Goal: Task Accomplishment & Management: Complete application form

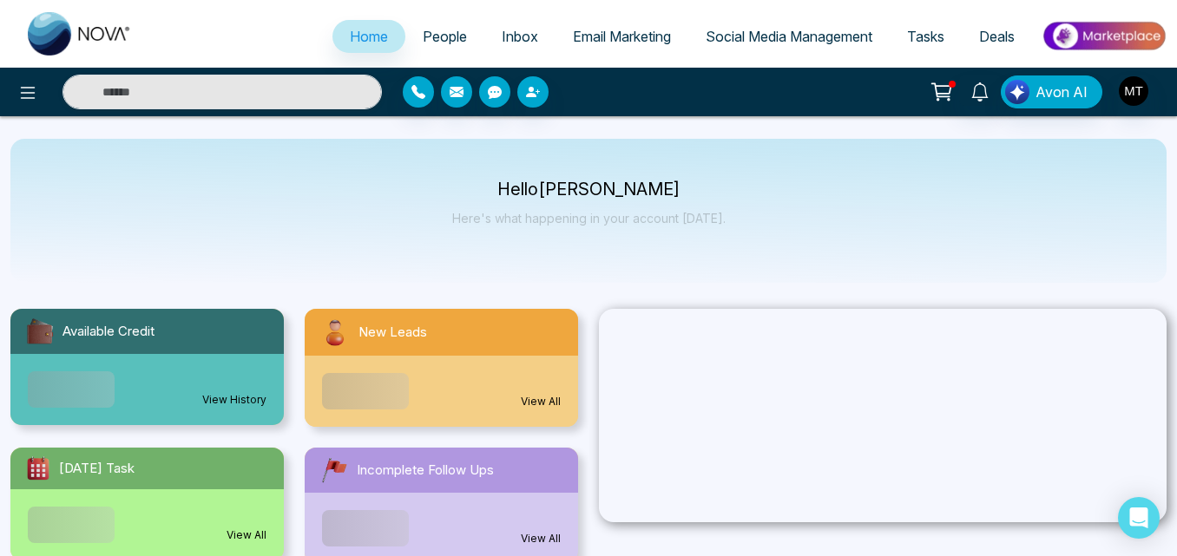
select select "*"
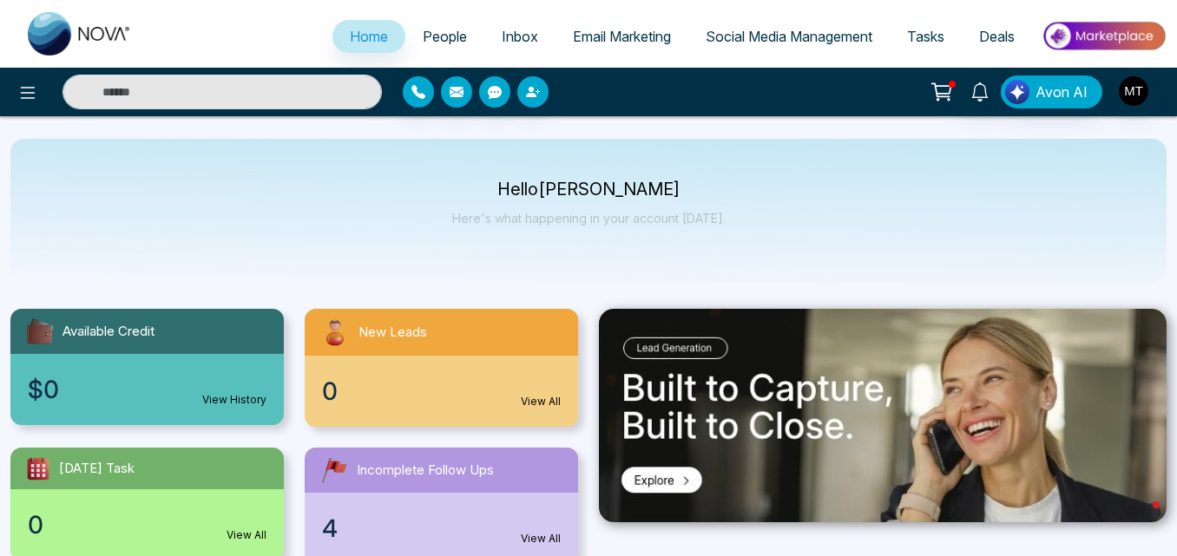
click at [447, 25] on link "People" at bounding box center [444, 36] width 79 height 33
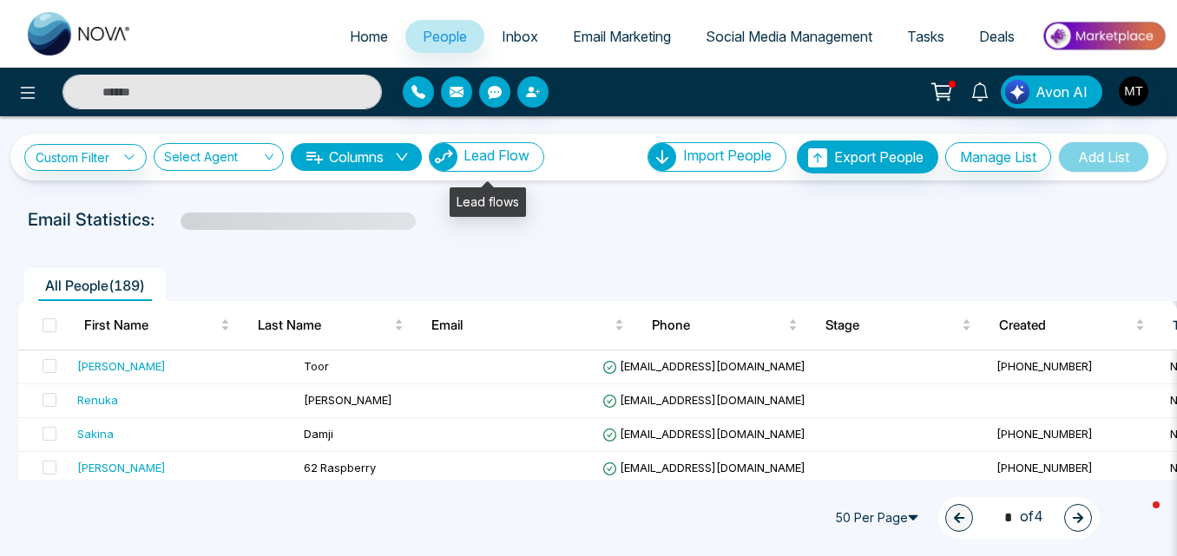
click at [486, 149] on span "Lead Flow" at bounding box center [496, 155] width 66 height 17
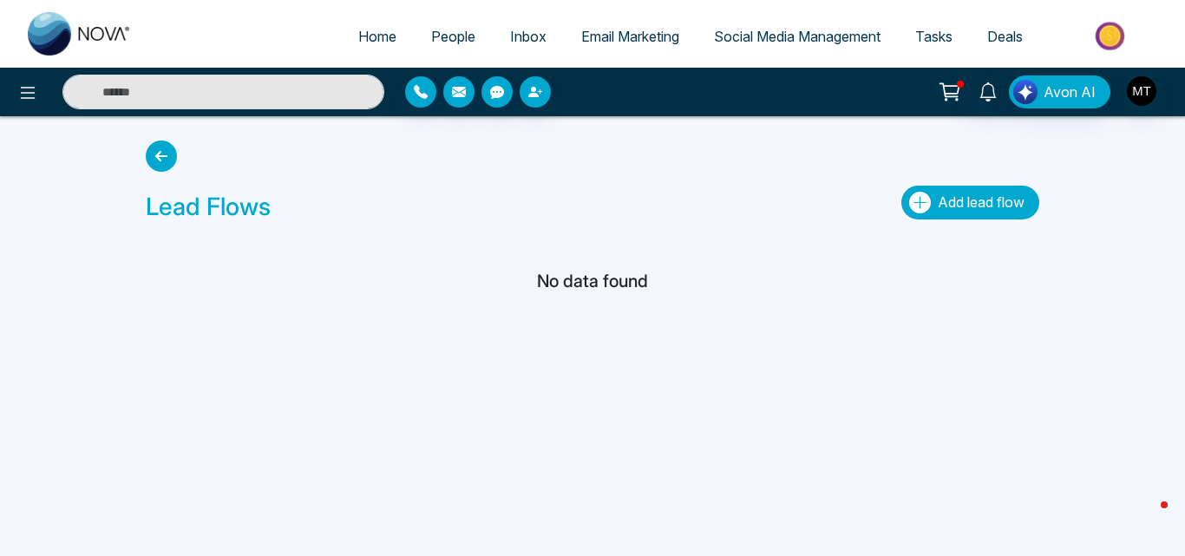
click at [941, 197] on span "Add lead flow" at bounding box center [981, 202] width 87 height 17
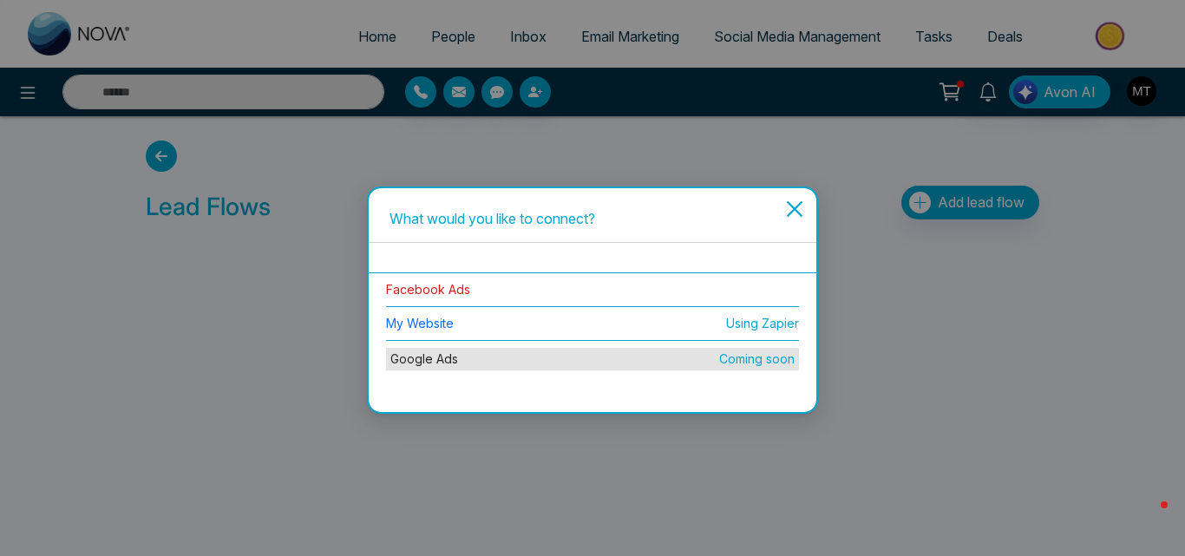
click at [447, 285] on link "Facebook Ads" at bounding box center [428, 289] width 84 height 15
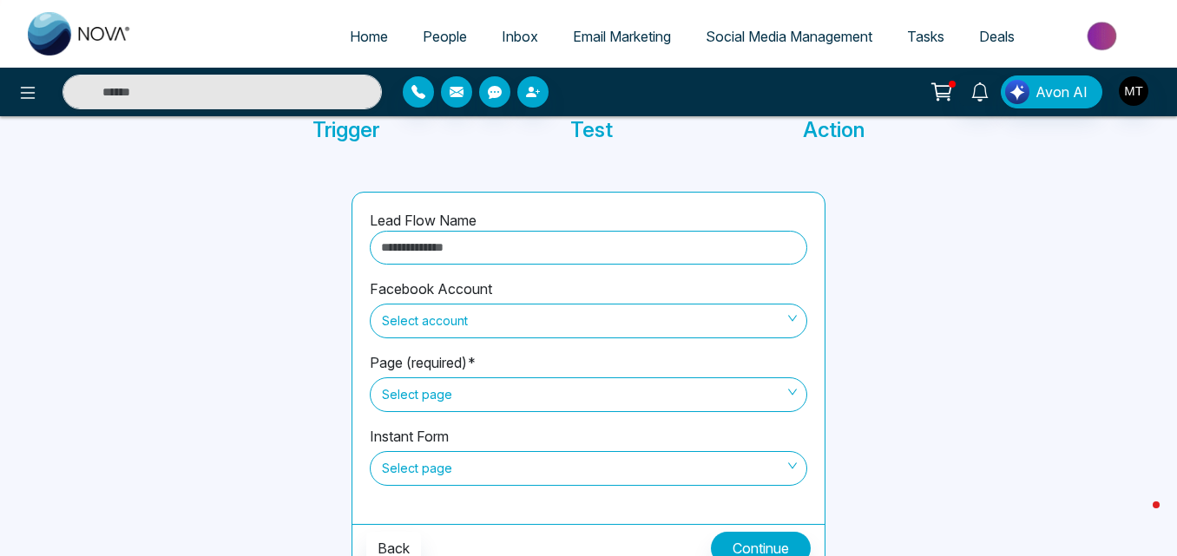
scroll to position [148, 0]
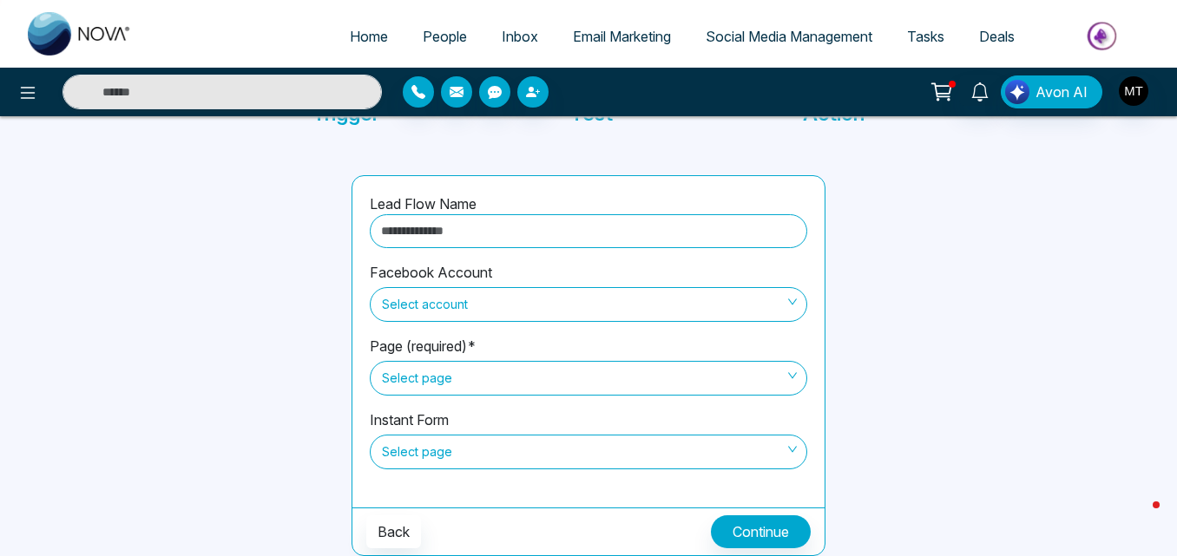
click at [666, 305] on span "Select account" at bounding box center [588, 305] width 413 height 30
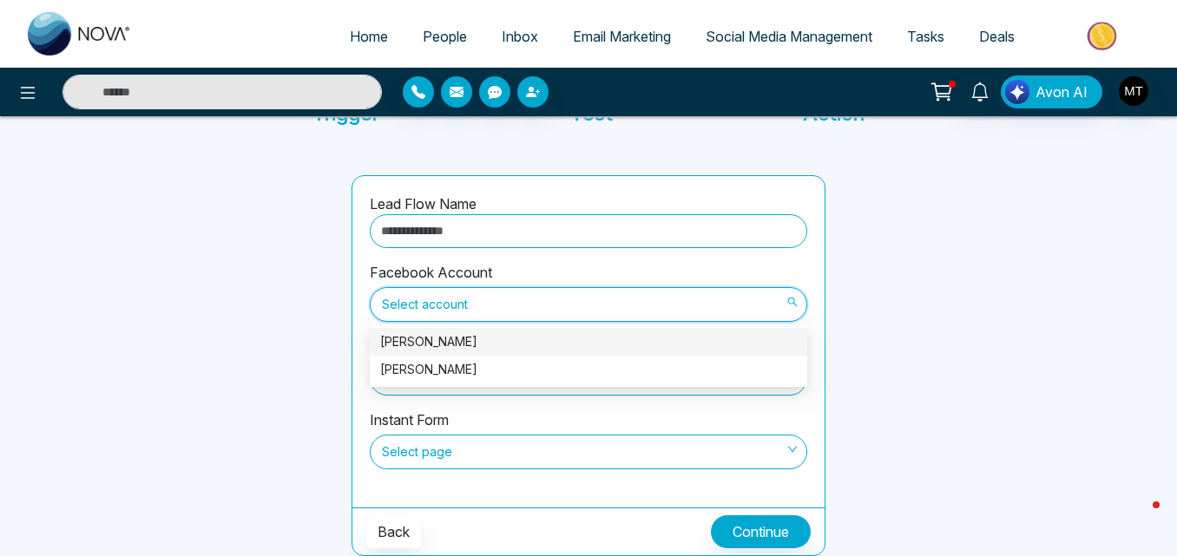
click at [492, 338] on div "Mandeep Toor" at bounding box center [588, 341] width 417 height 19
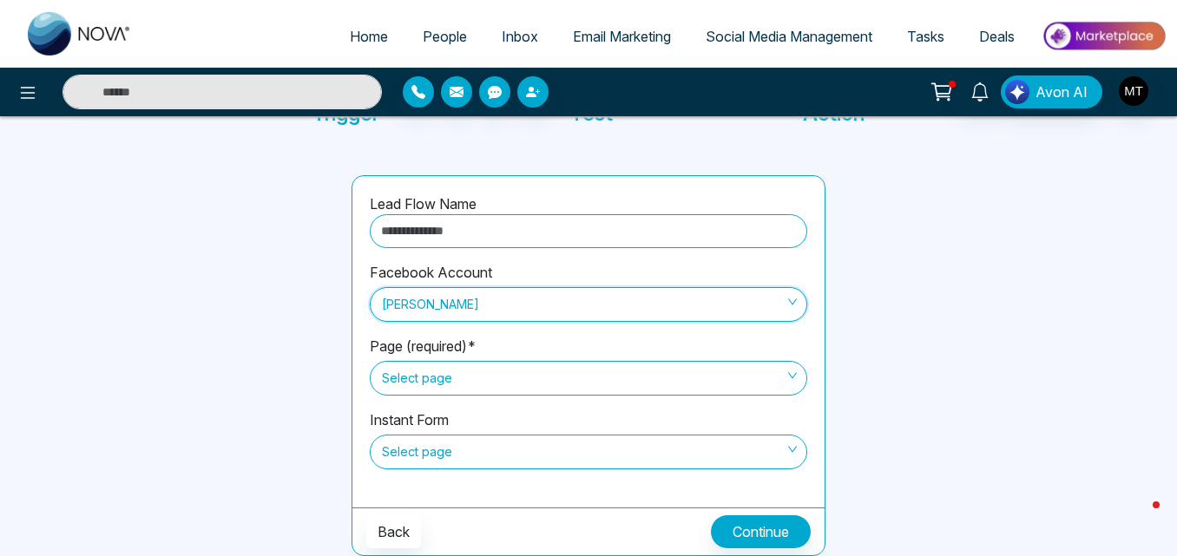
click at [539, 367] on span "Select page" at bounding box center [588, 379] width 413 height 30
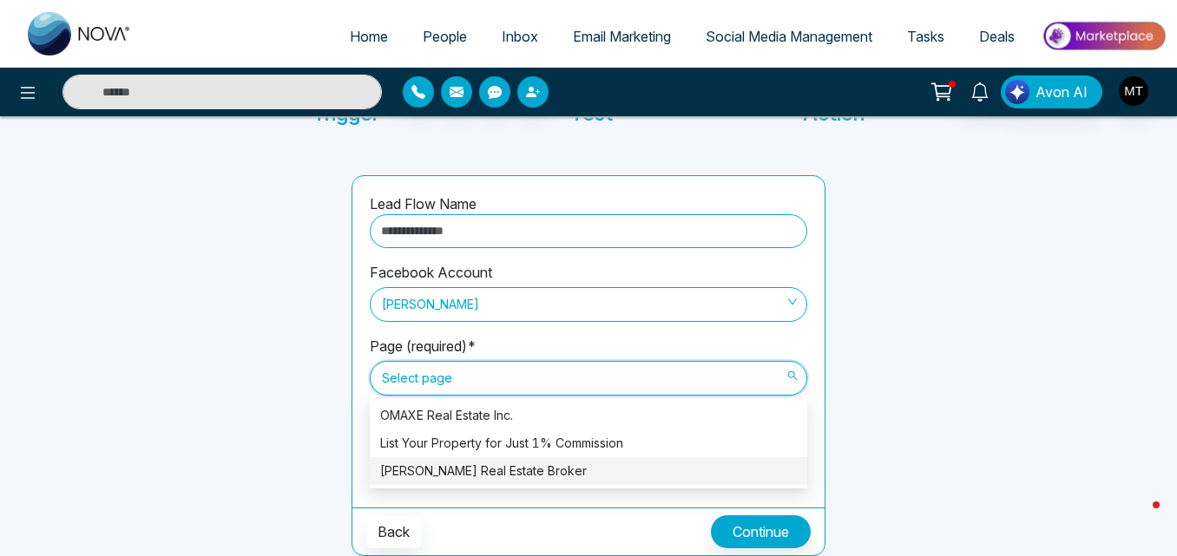
click at [552, 466] on div "[PERSON_NAME] Real Estate Broker" at bounding box center [588, 471] width 417 height 19
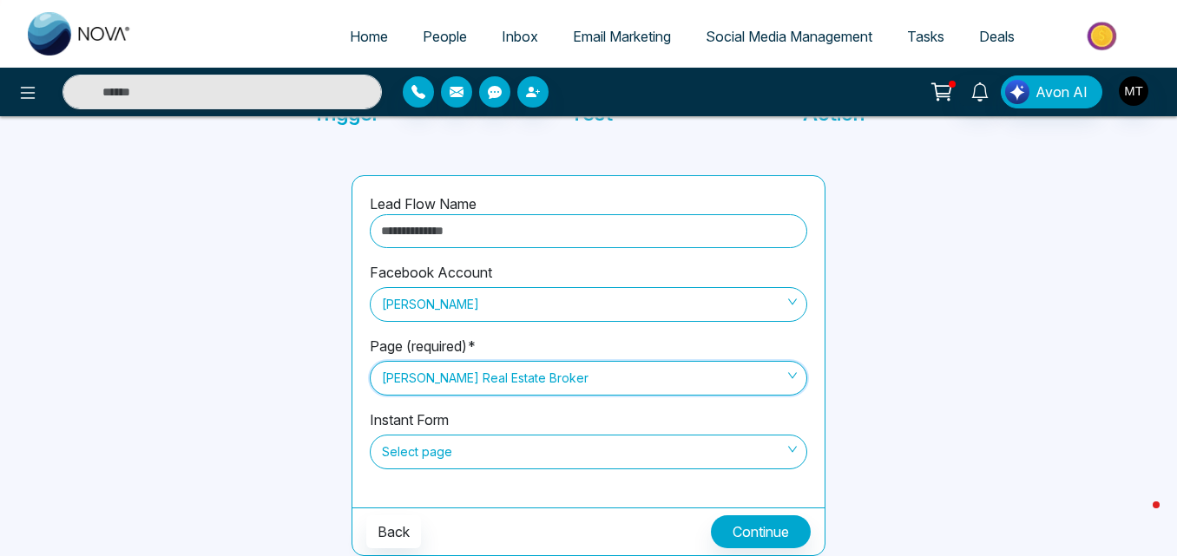
click at [600, 444] on span "Select page" at bounding box center [588, 452] width 413 height 30
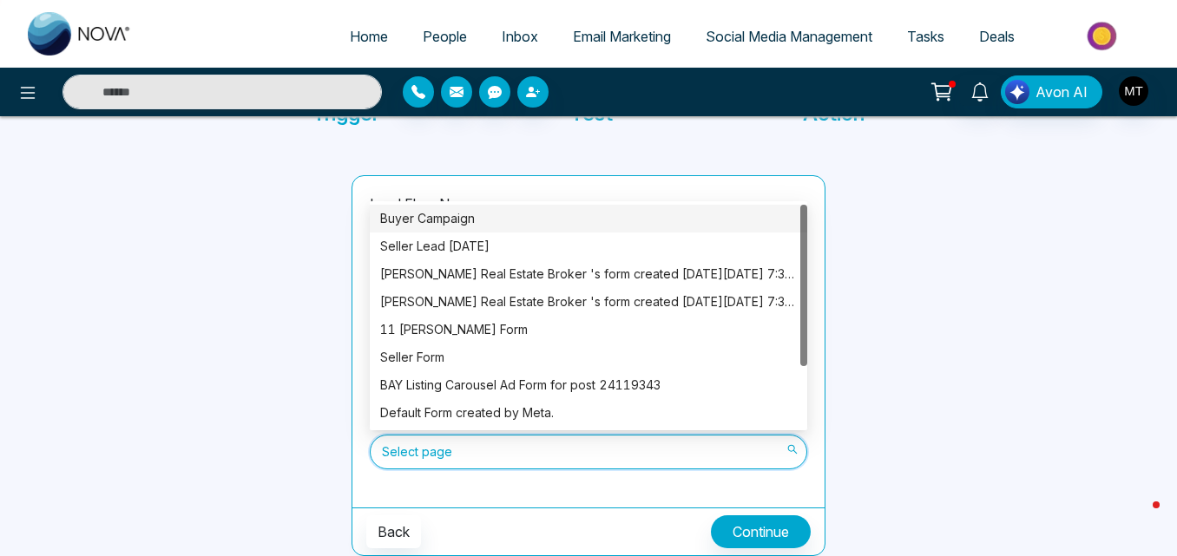
click at [436, 216] on div "Buyer Campaign" at bounding box center [588, 218] width 417 height 19
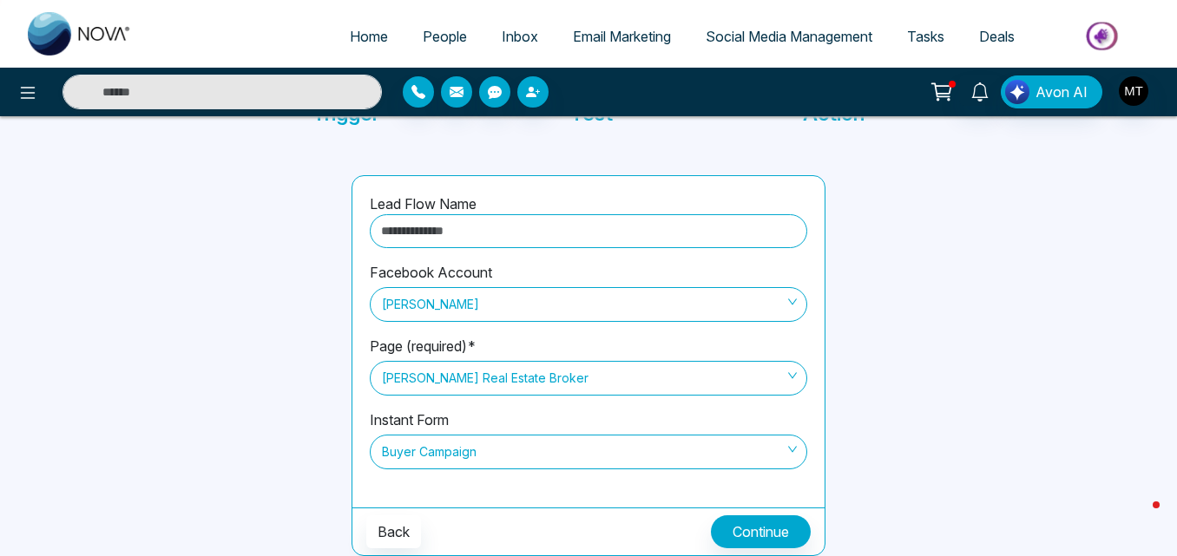
click at [455, 227] on input "text" at bounding box center [588, 231] width 437 height 34
type input "**********"
click at [777, 520] on button "Continue" at bounding box center [761, 531] width 100 height 33
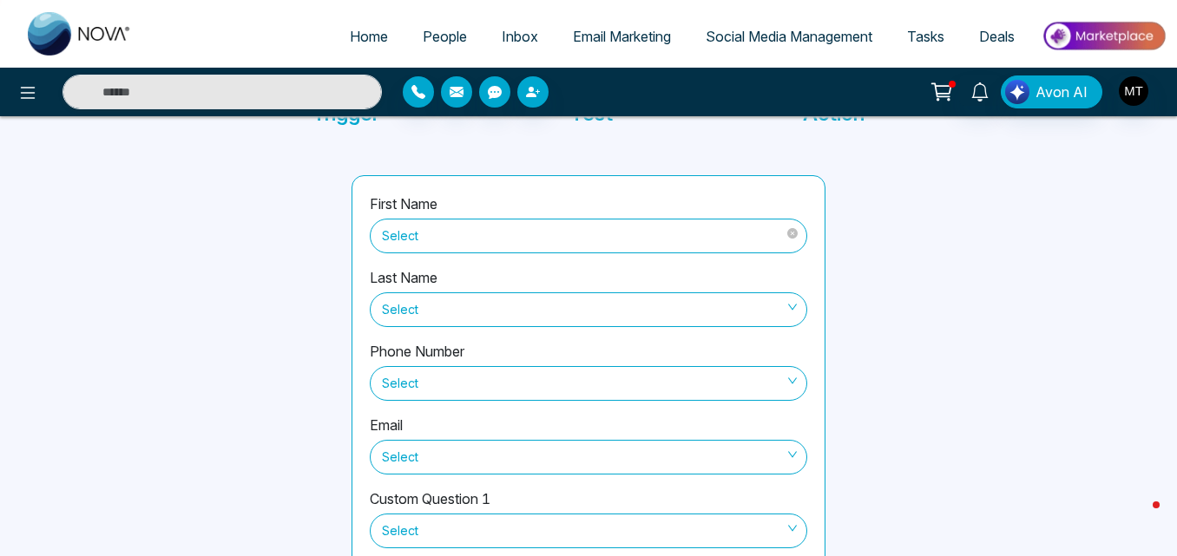
click at [610, 229] on span "Select" at bounding box center [588, 236] width 413 height 30
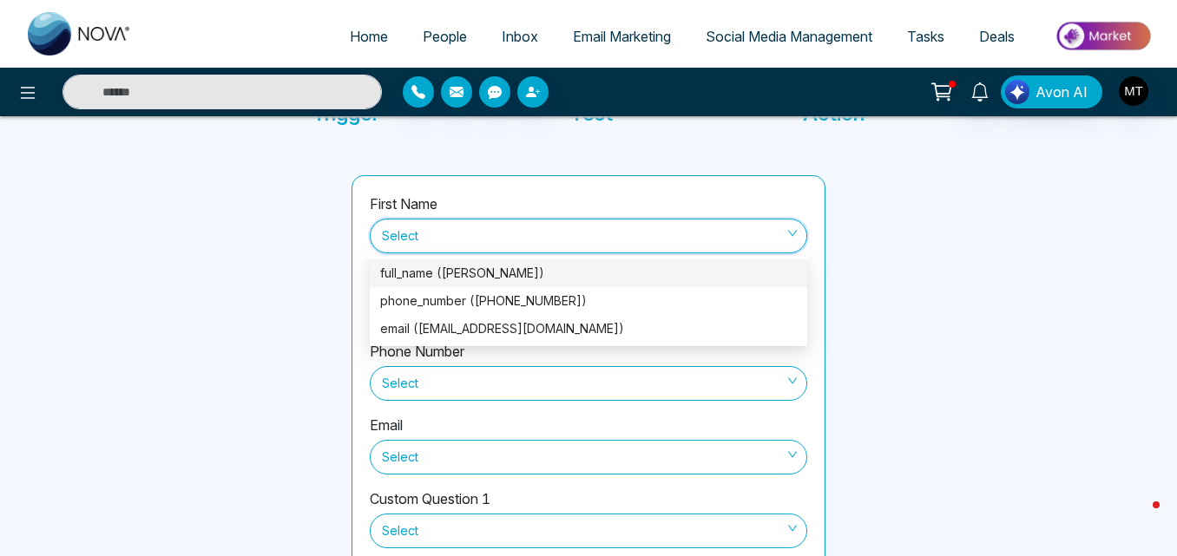
click at [478, 272] on div "full_name (marcus)" at bounding box center [588, 273] width 417 height 19
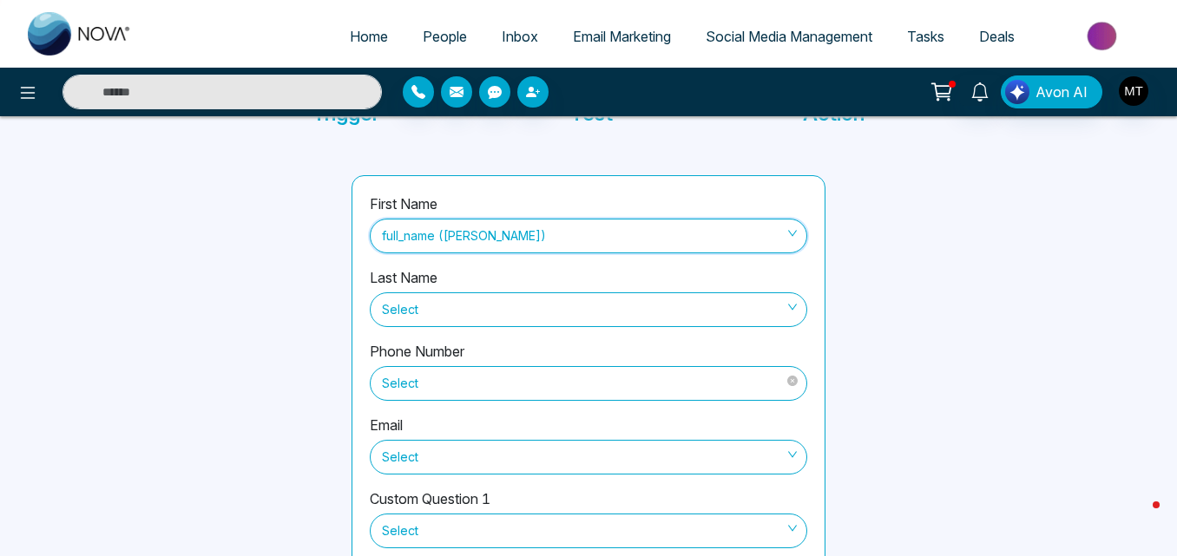
click at [508, 371] on span "Select" at bounding box center [588, 384] width 413 height 30
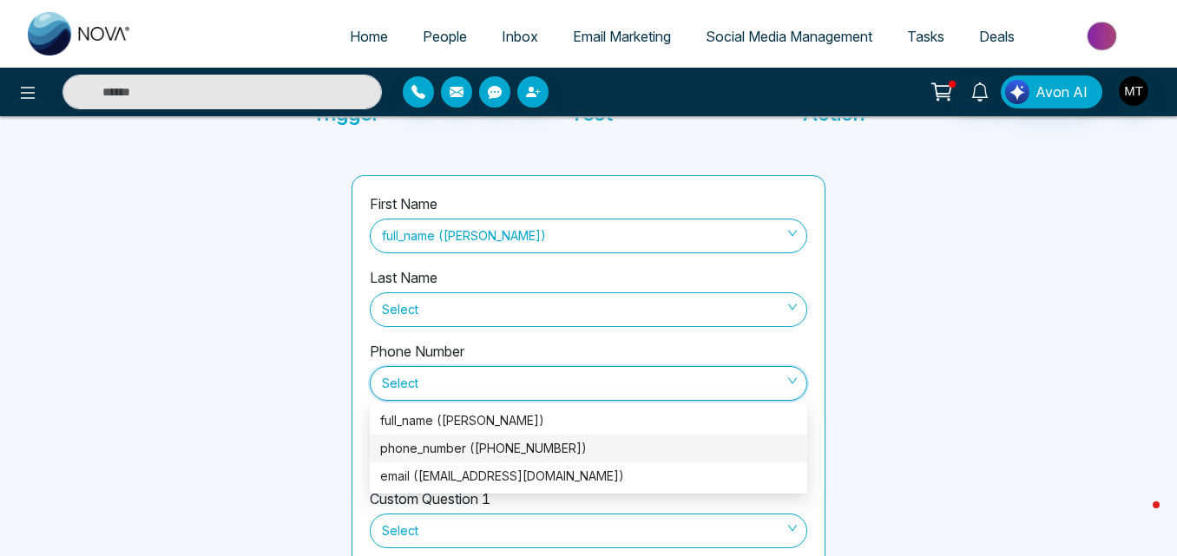
click at [470, 444] on div "phone_number (+14168826353)" at bounding box center [588, 448] width 417 height 19
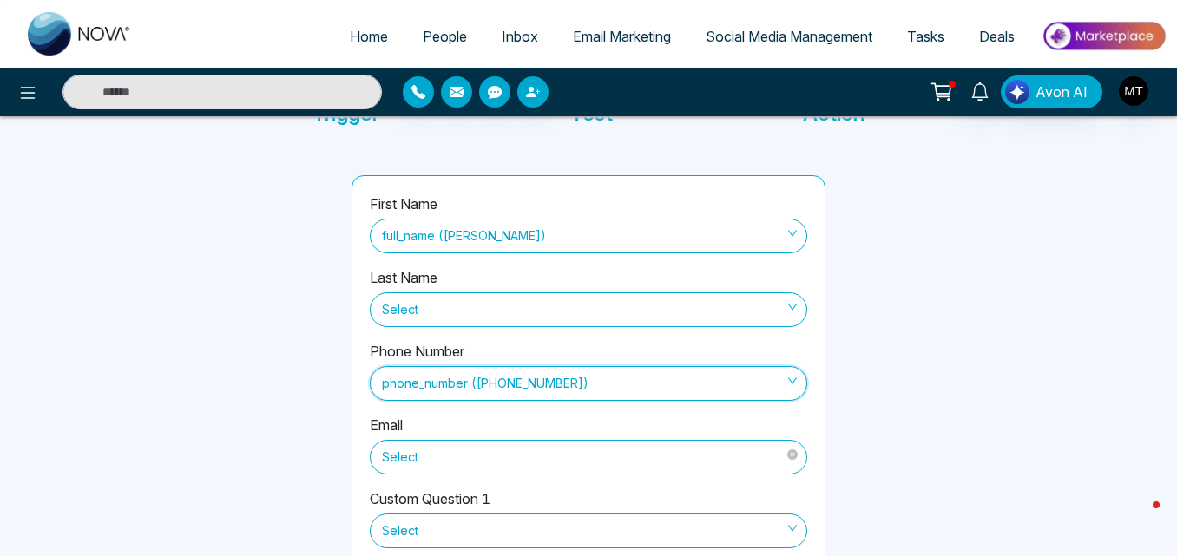
click at [488, 456] on span "Select" at bounding box center [588, 458] width 413 height 30
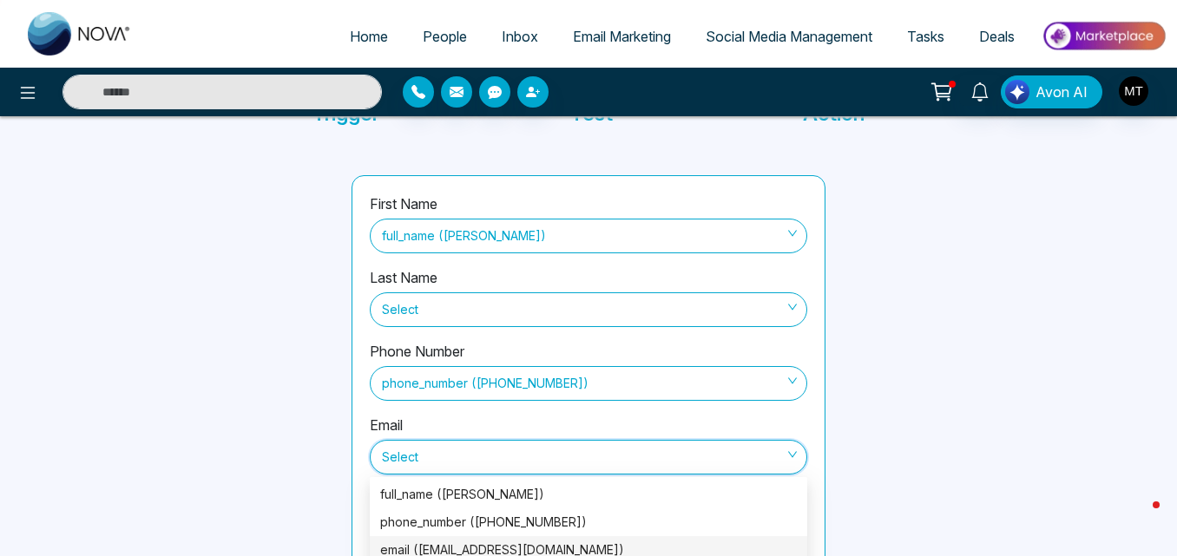
drag, startPoint x: 456, startPoint y: 541, endPoint x: 269, endPoint y: 473, distance: 198.5
click at [456, 541] on div "email (dapadon@hotmail.com)" at bounding box center [588, 550] width 417 height 19
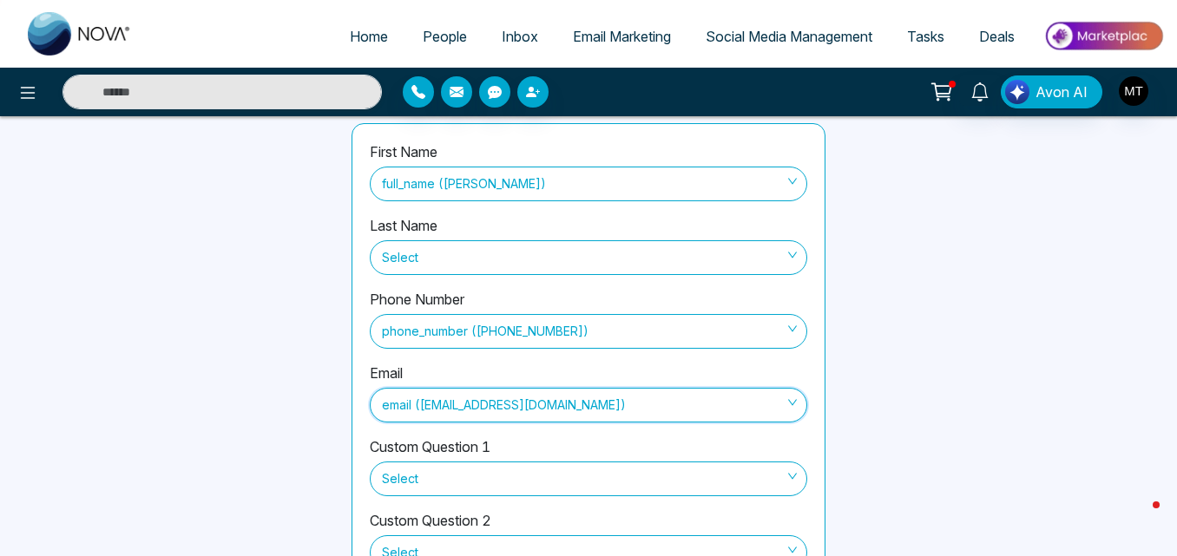
scroll to position [250, 0]
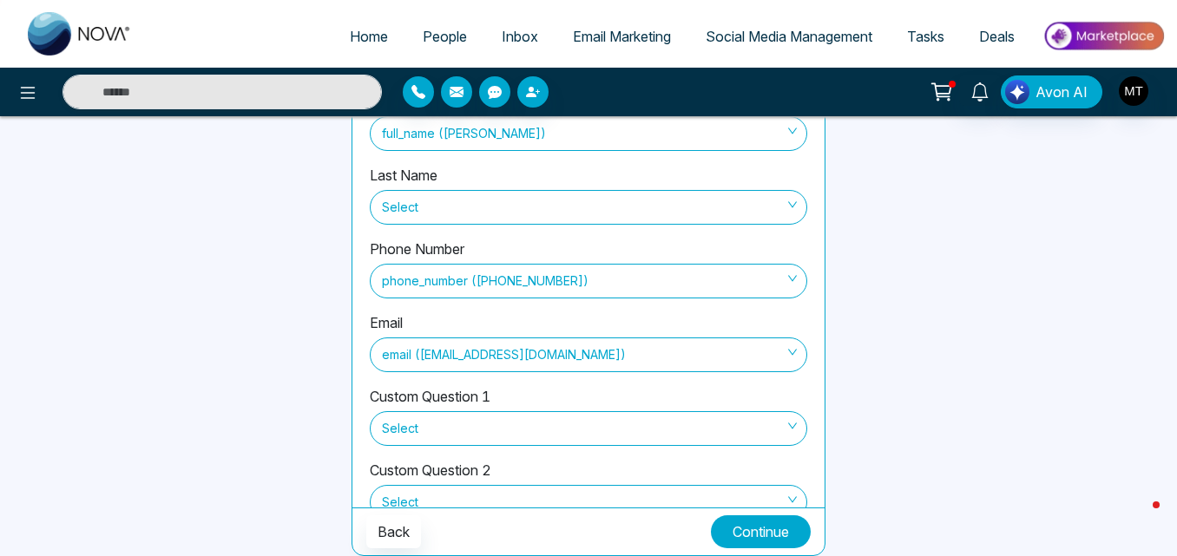
click at [724, 528] on button "Continue" at bounding box center [761, 531] width 100 height 33
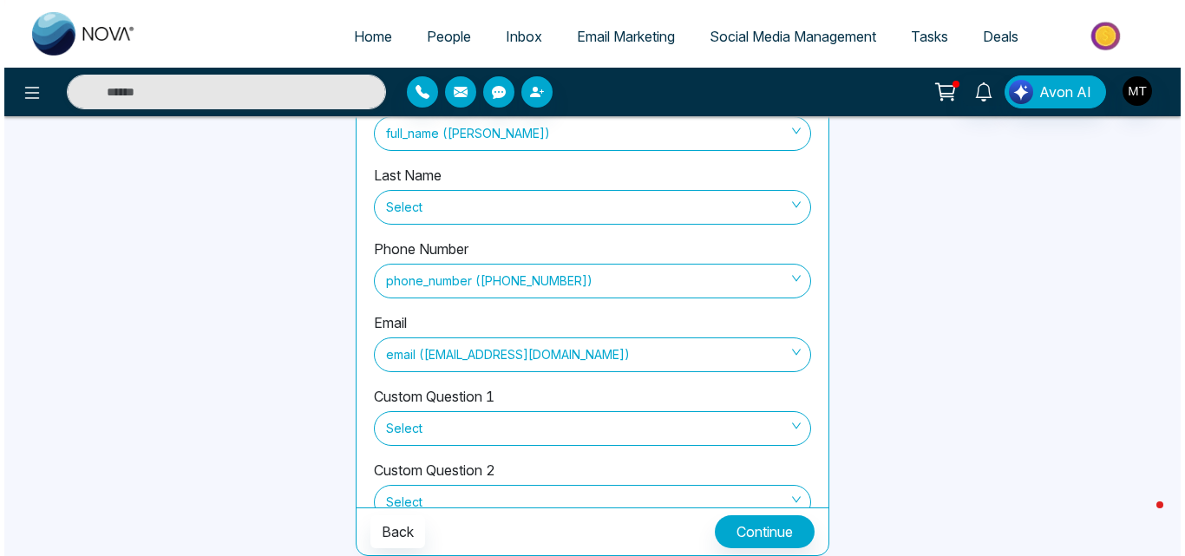
scroll to position [128, 0]
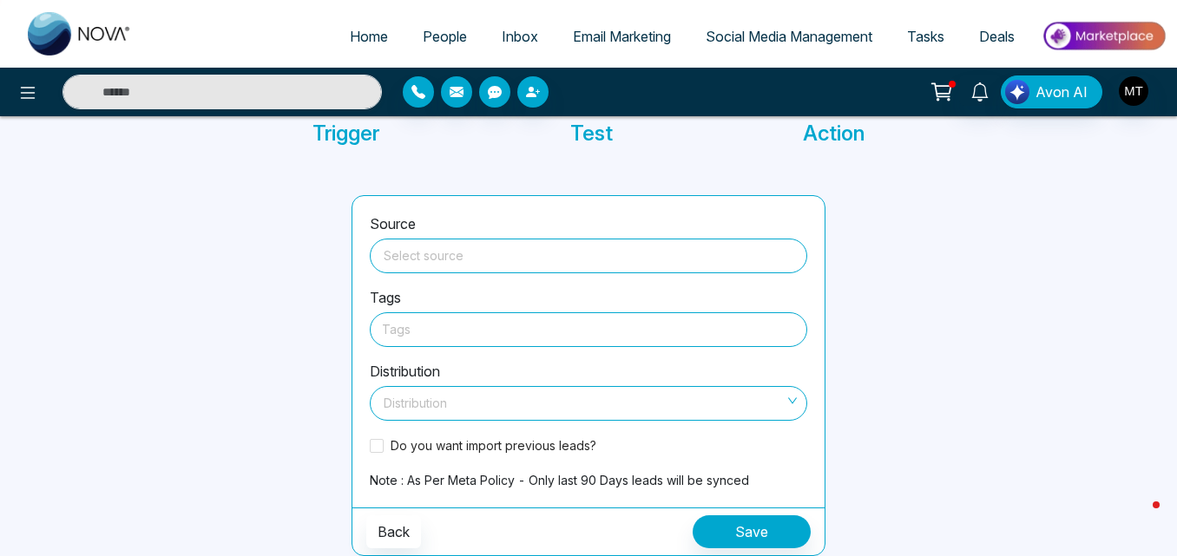
click at [470, 251] on input "search" at bounding box center [588, 252] width 417 height 26
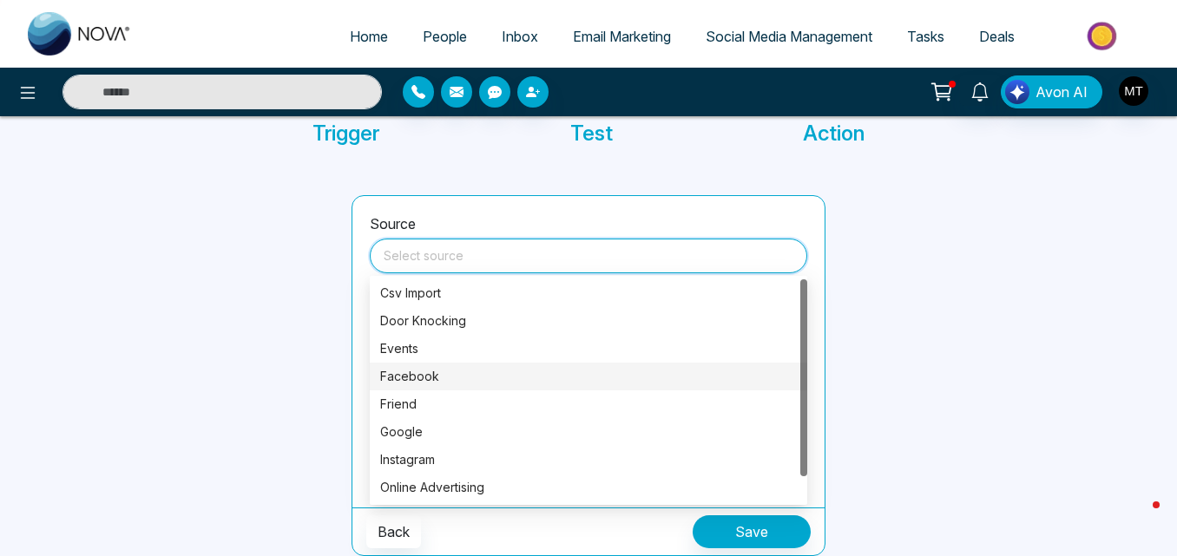
click at [400, 372] on div "Facebook" at bounding box center [588, 376] width 417 height 19
type input "********"
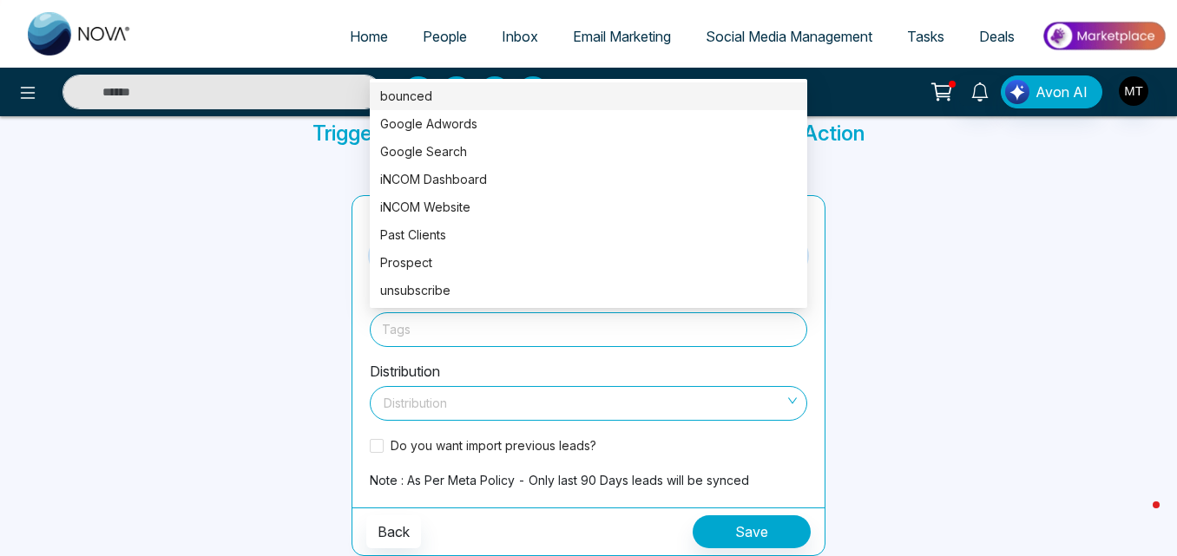
click at [463, 326] on div at bounding box center [588, 329] width 413 height 22
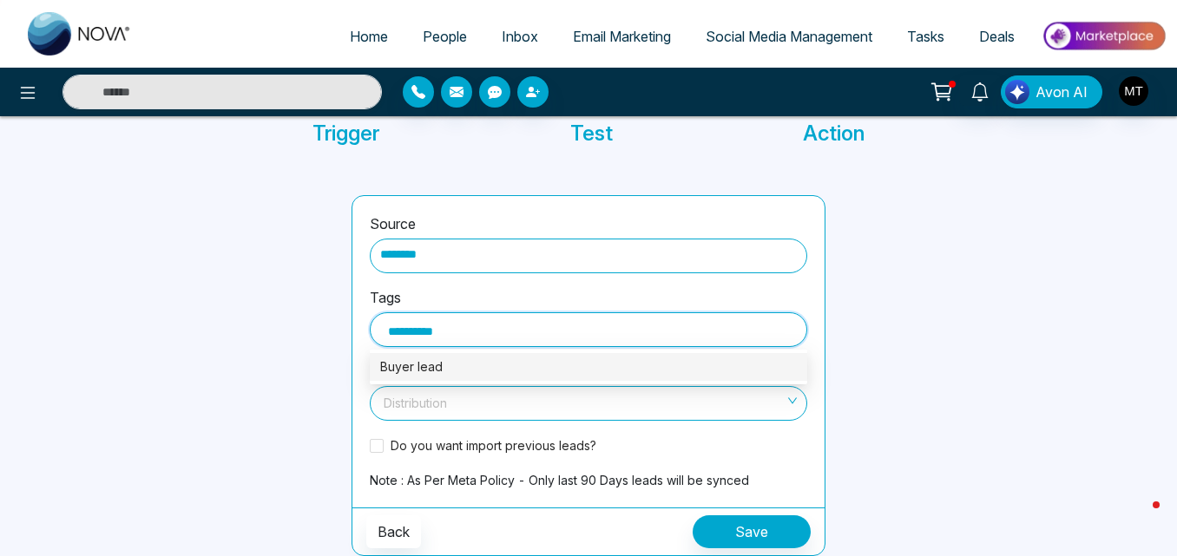
type input "**********"
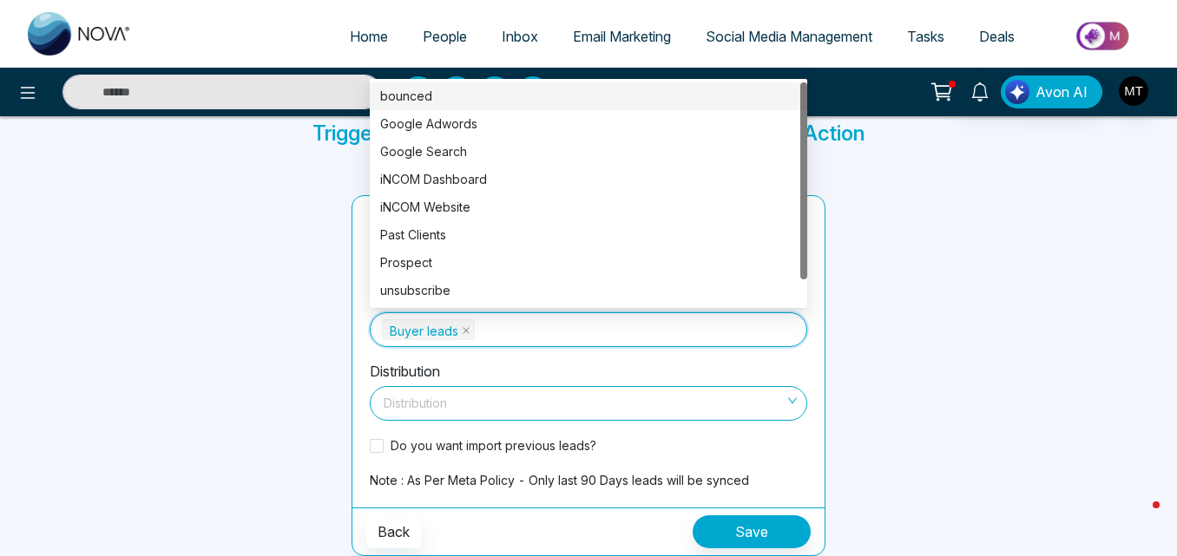
click at [607, 406] on input "search" at bounding box center [582, 400] width 404 height 26
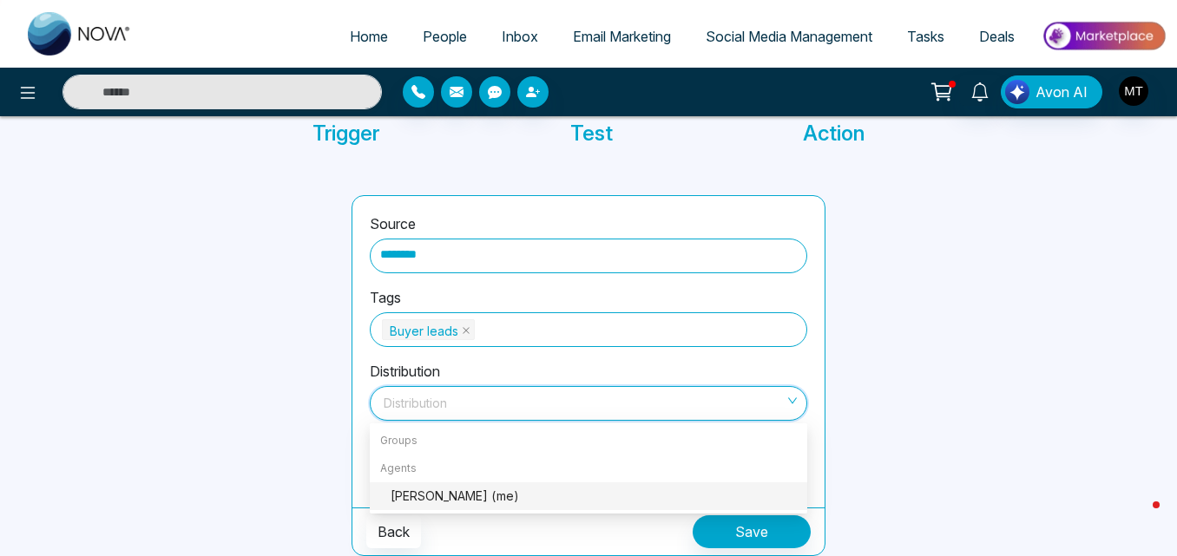
click at [466, 495] on div "Mandeep Toor (me)" at bounding box center [593, 496] width 406 height 19
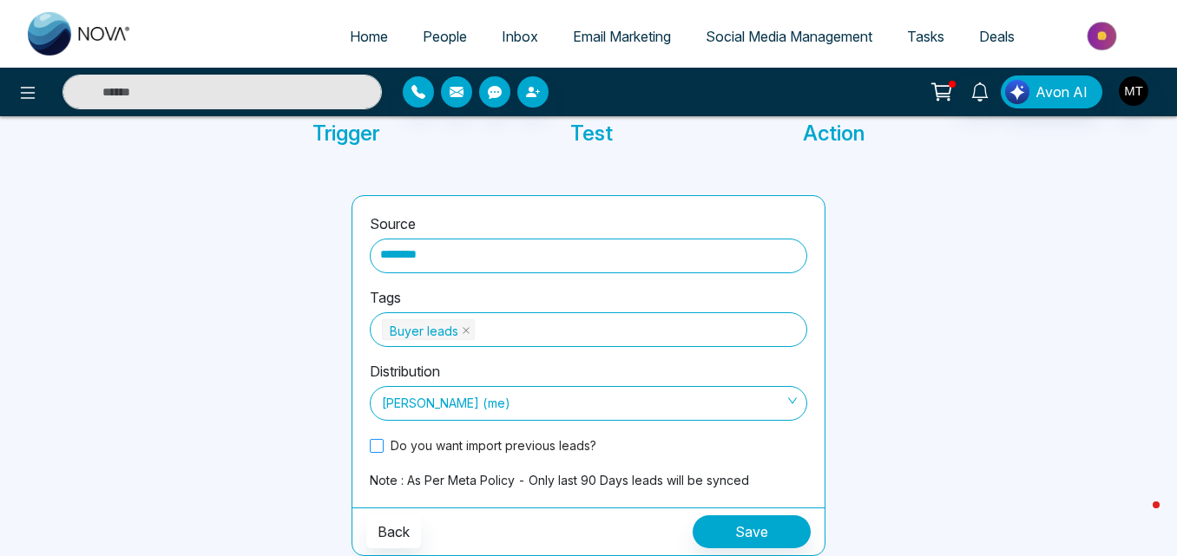
click at [379, 449] on span at bounding box center [377, 446] width 14 height 14
click at [760, 528] on button "Save" at bounding box center [751, 531] width 118 height 33
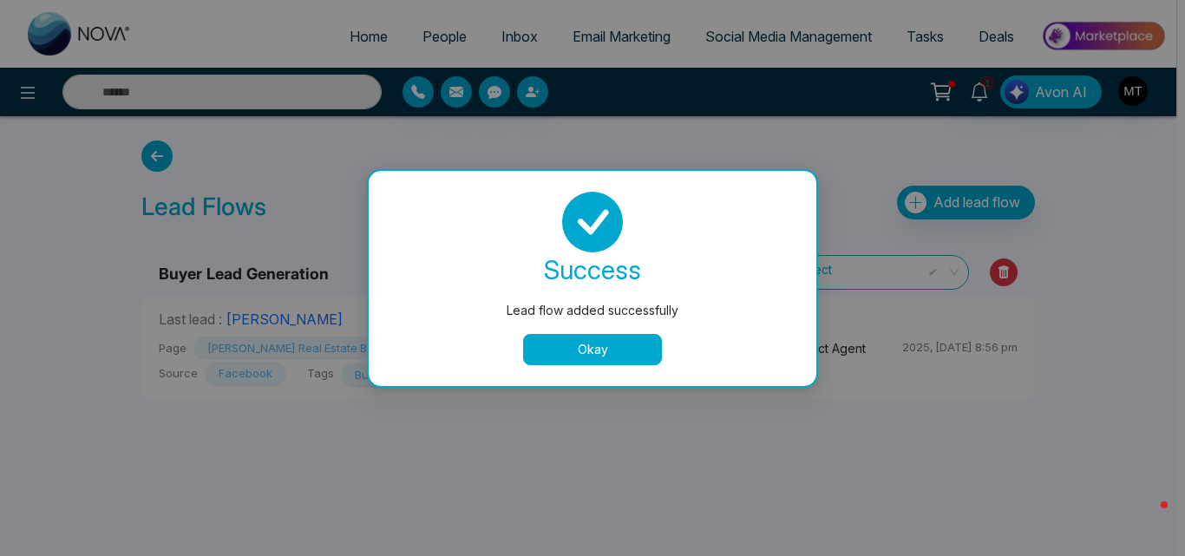
click at [533, 350] on button "Okay" at bounding box center [592, 349] width 139 height 31
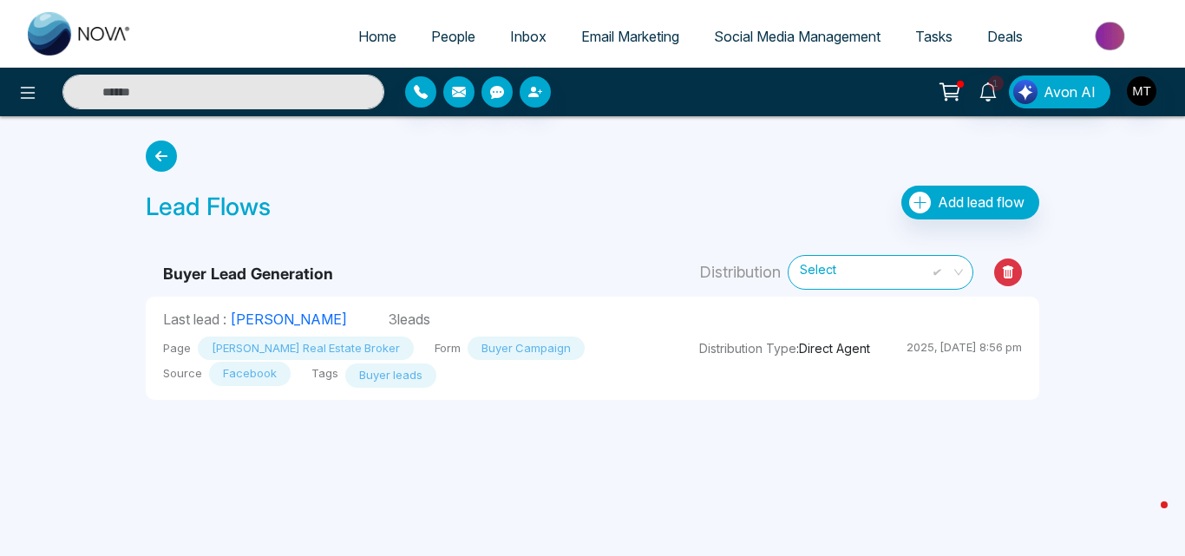
click at [107, 358] on div "Lead Flows Add lead flow Buyer Lead Generation Distribution Select Last lead : …" at bounding box center [592, 266] width 989 height 301
